Goal: Information Seeking & Learning: Learn about a topic

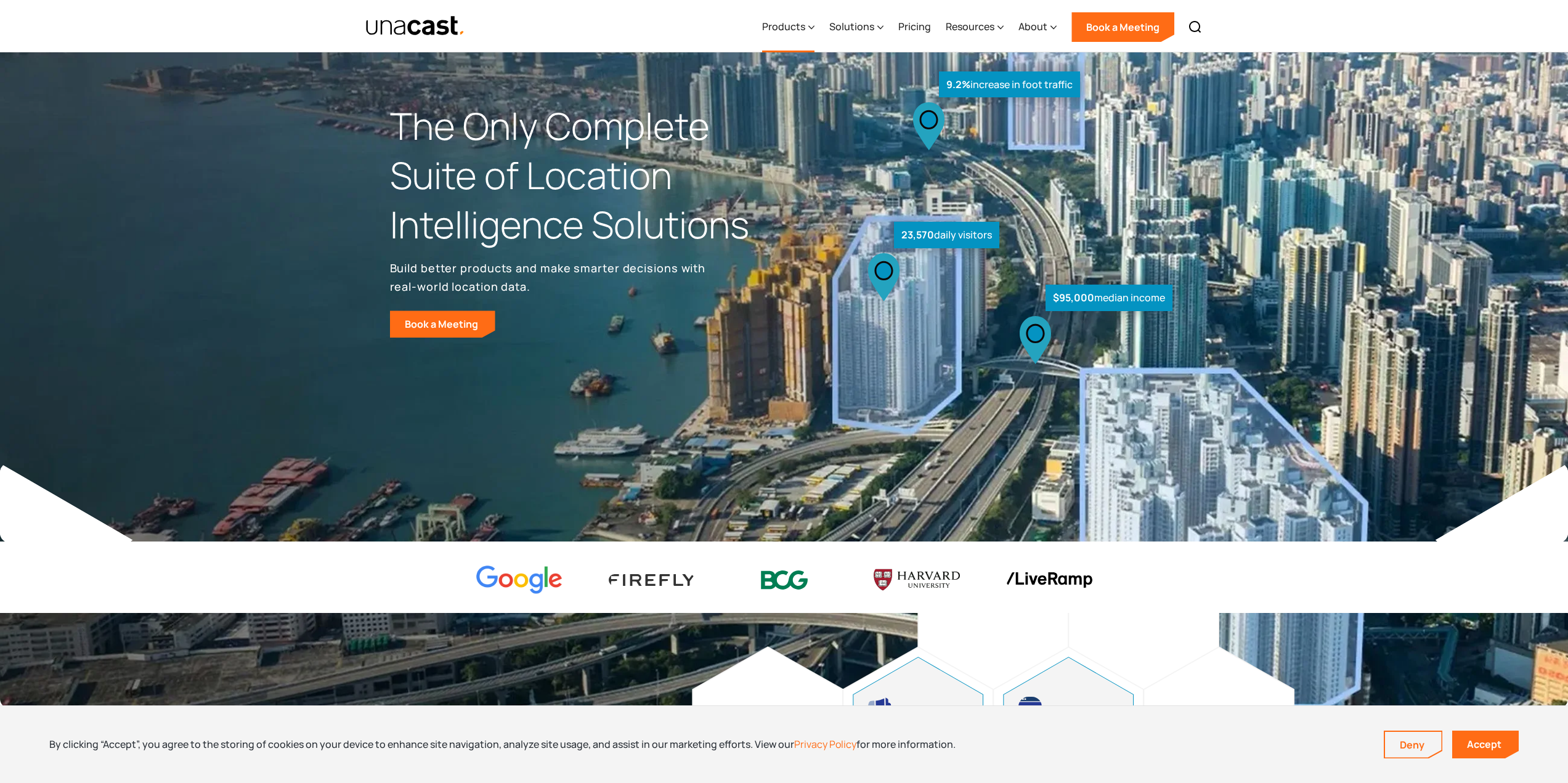
click at [809, 28] on div "Products" at bounding box center [788, 27] width 52 height 51
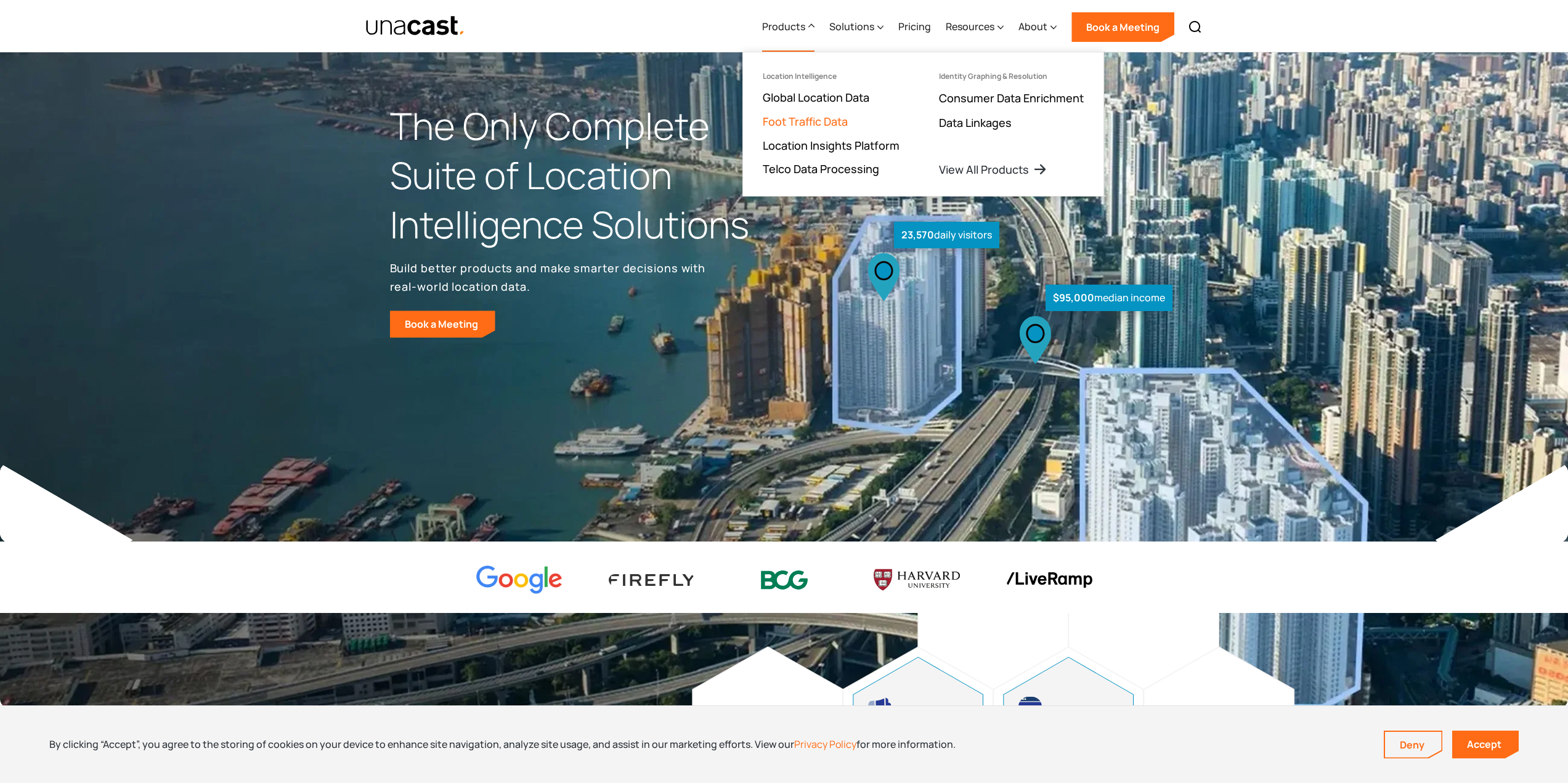
click at [809, 126] on link "Foot Traffic Data" at bounding box center [805, 122] width 85 height 15
